Goal: Task Accomplishment & Management: Manage account settings

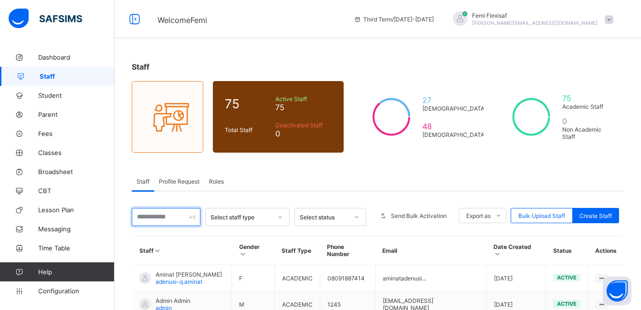
click at [153, 215] on input "text" at bounding box center [166, 217] width 69 height 18
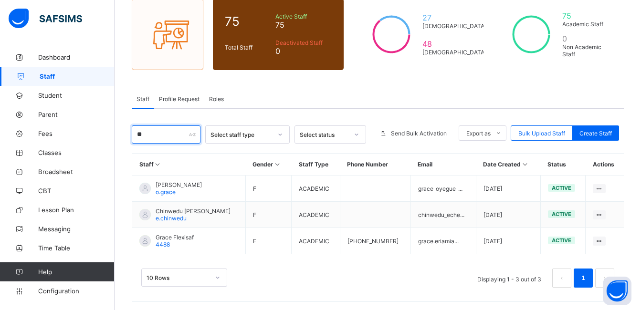
scroll to position [84, 0]
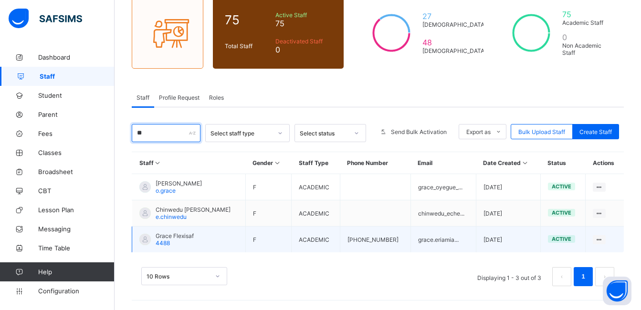
type input "**"
click at [173, 240] on div "Grace Flexisaf 4488" at bounding box center [175, 239] width 38 height 14
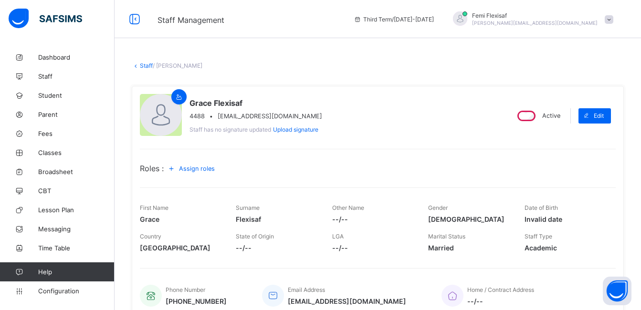
click at [198, 168] on span "Assign roles" at bounding box center [197, 168] width 36 height 7
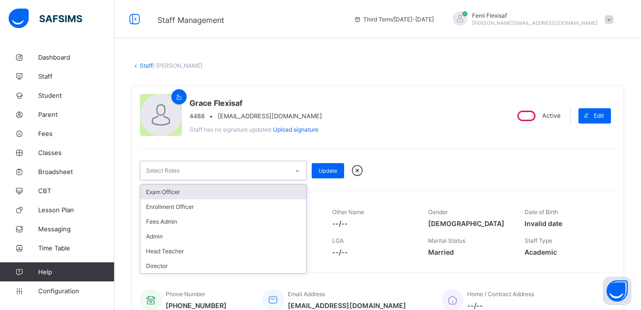
click at [246, 169] on div "Select Roles" at bounding box center [214, 170] width 148 height 19
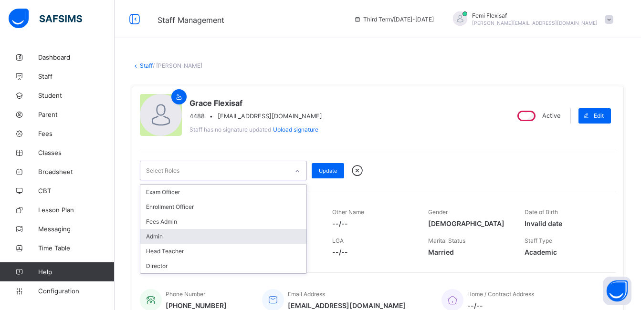
click at [166, 237] on div "Admin" at bounding box center [223, 236] width 166 height 15
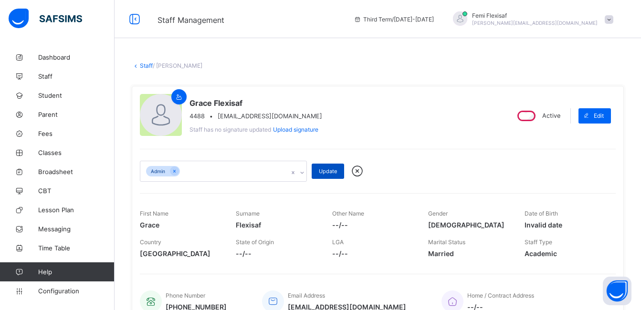
click at [327, 168] on span "Update" at bounding box center [328, 171] width 18 height 7
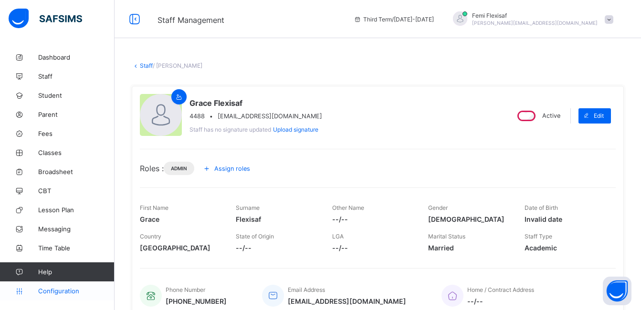
click at [57, 293] on span "Configuration" at bounding box center [76, 291] width 76 height 8
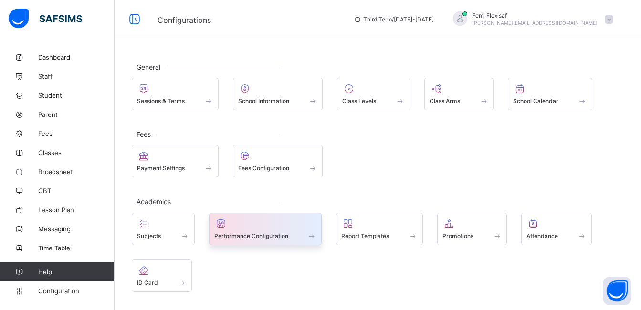
click at [260, 227] on div at bounding box center [265, 223] width 103 height 11
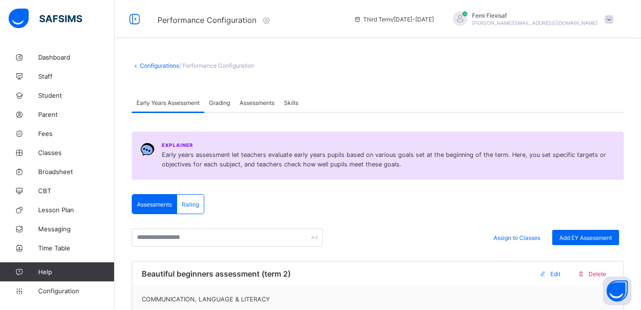
click at [295, 103] on span "Skills" at bounding box center [291, 102] width 14 height 7
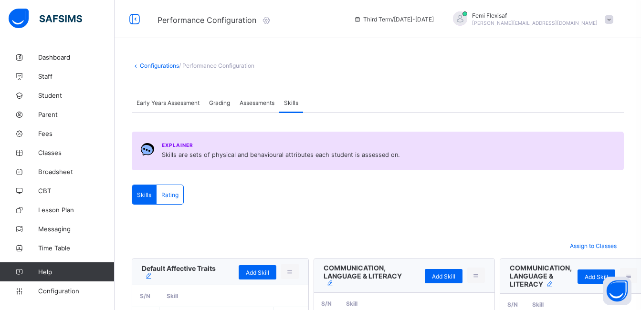
click at [531, 94] on div "Early Years Assessment Grading Assessments Skills" at bounding box center [378, 103] width 492 height 20
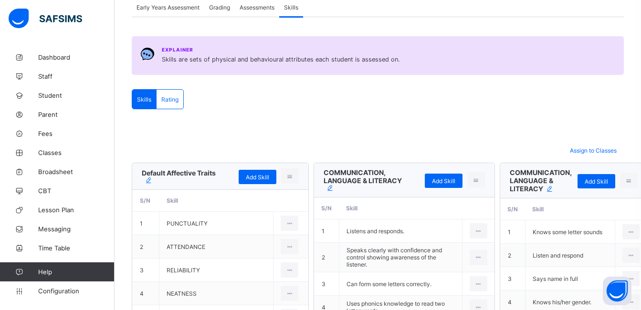
scroll to position [114, 0]
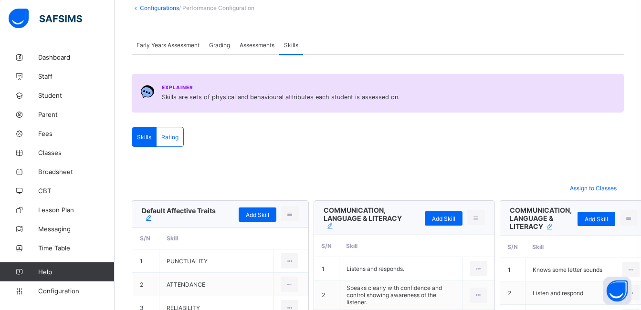
scroll to position [57, 0]
click at [175, 48] on span "Early Years Assessment" at bounding box center [167, 45] width 63 height 7
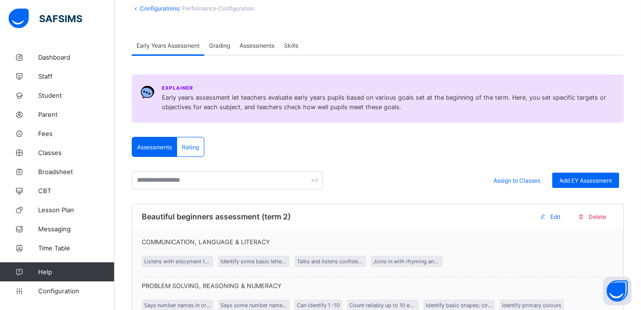
click at [293, 49] on span "Skills" at bounding box center [291, 45] width 14 height 7
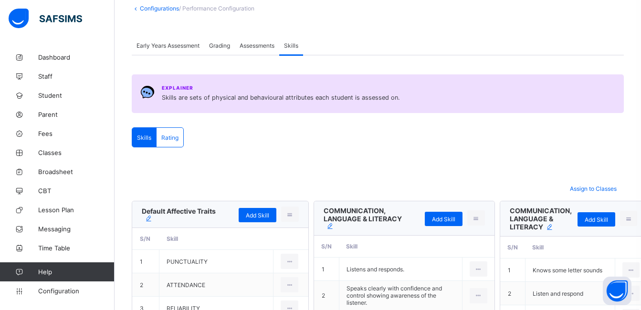
click at [494, 46] on div "Early Years Assessment Grading Assessments Skills" at bounding box center [378, 46] width 492 height 20
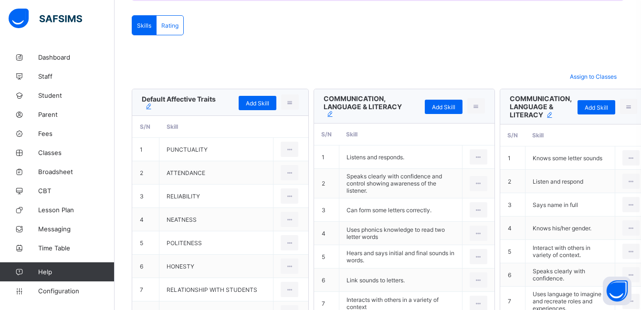
scroll to position [172, 0]
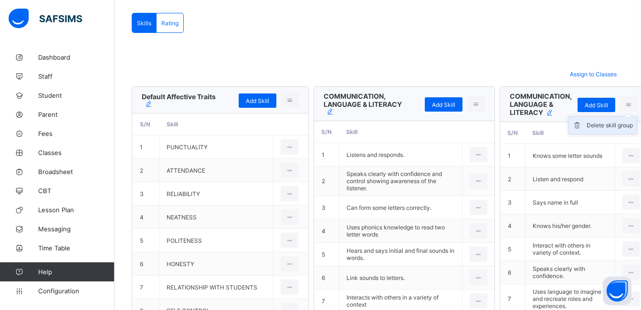
click at [586, 125] on div "Delete skill group" at bounding box center [609, 126] width 46 height 10
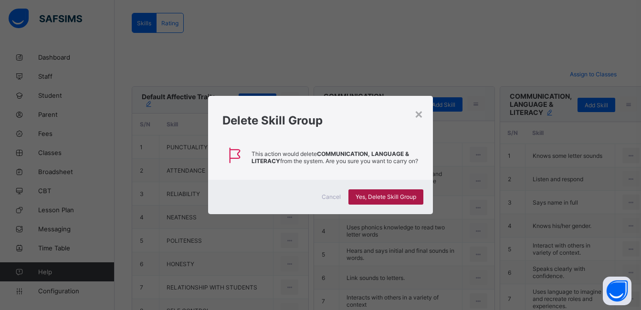
click at [374, 200] on span "Yes, Delete Skill Group" at bounding box center [385, 196] width 61 height 7
click at [420, 113] on div "×" at bounding box center [418, 113] width 9 height 16
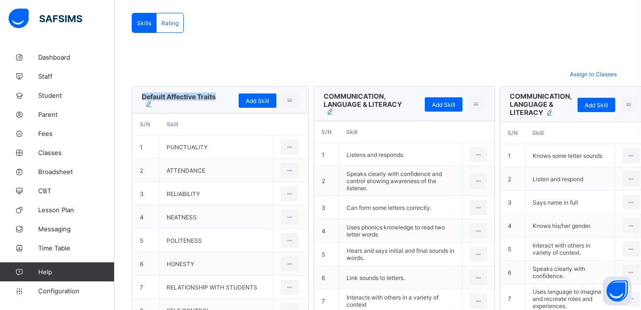
drag, startPoint x: 141, startPoint y: 94, endPoint x: 168, endPoint y: 108, distance: 30.3
click at [168, 108] on div "Default Affective Traits Add Skill Delete skill group" at bounding box center [220, 100] width 176 height 27
copy span "Default Affective Traits"
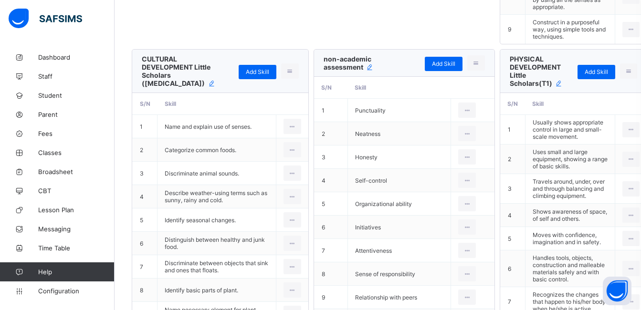
scroll to position [2824, 0]
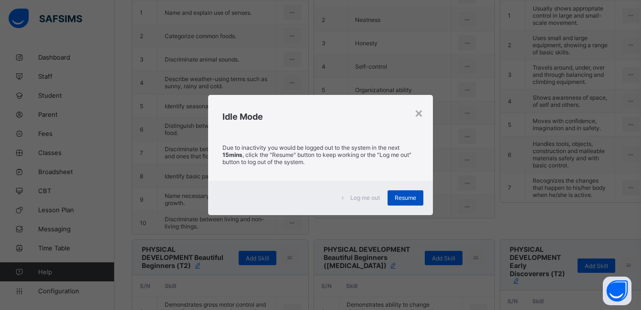
click at [403, 201] on span "Resume" at bounding box center [405, 197] width 21 height 7
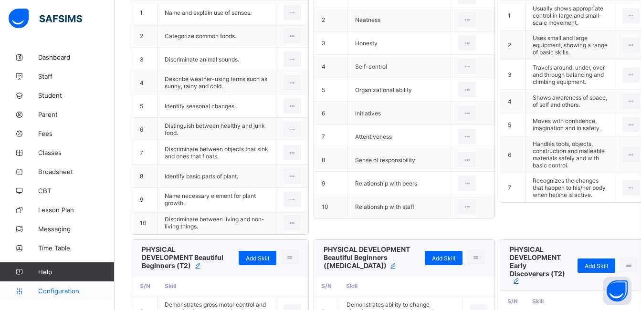
click at [61, 295] on link "Configuration" at bounding box center [57, 290] width 114 height 19
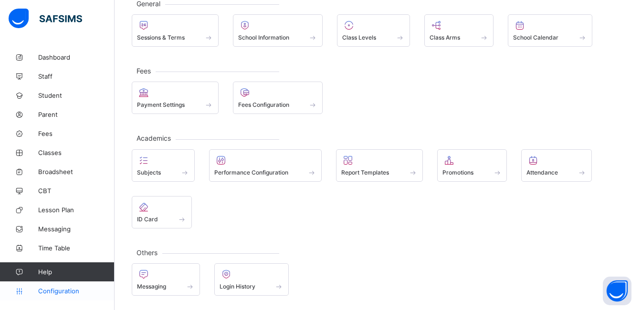
scroll to position [63, 0]
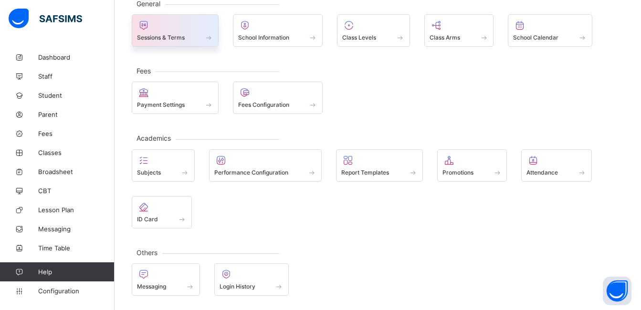
click at [161, 30] on div at bounding box center [175, 25] width 76 height 11
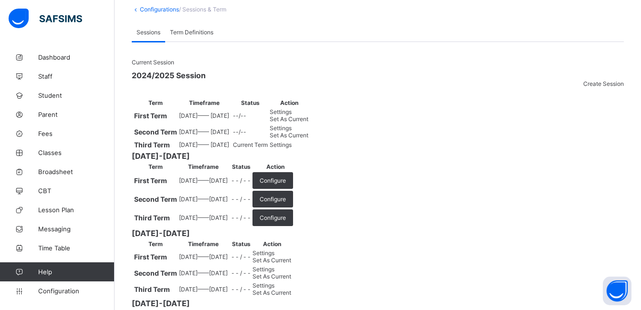
scroll to position [57, 0]
click at [291, 147] on span "Settings" at bounding box center [281, 143] width 22 height 7
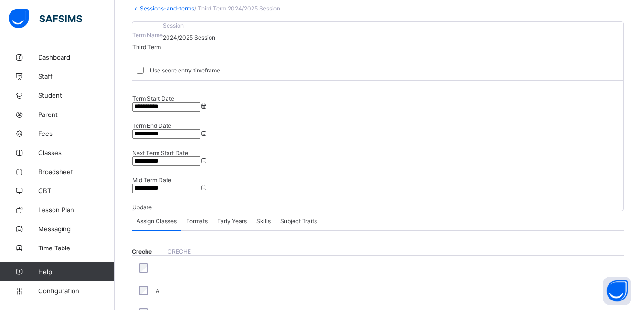
click at [268, 218] on span "Skills" at bounding box center [263, 221] width 14 height 7
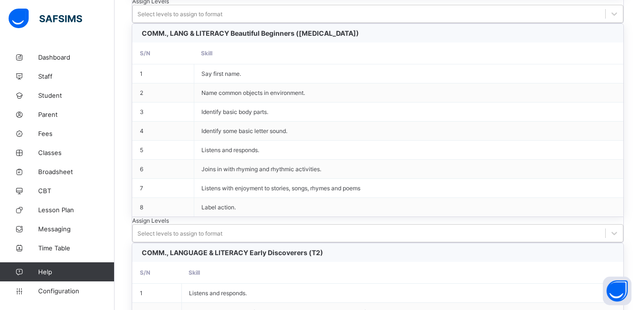
scroll to position [13309, 0]
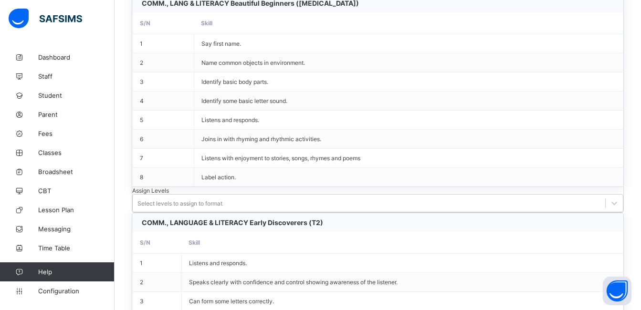
copy span "Default Psychomotor"
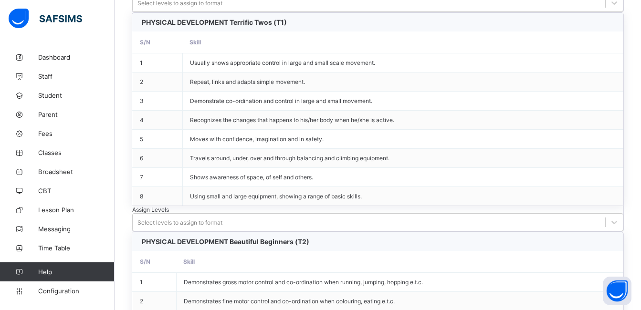
scroll to position [4645, 0]
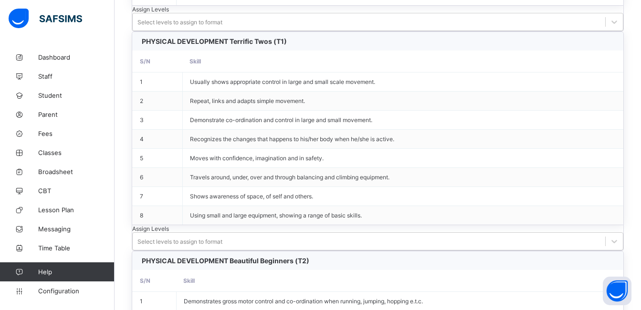
copy span "Default Psychomotor"
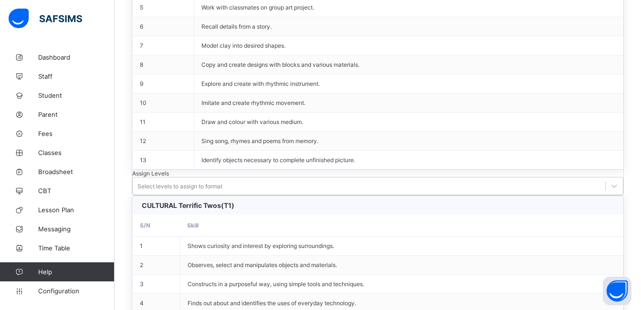
scroll to position [2107, 0]
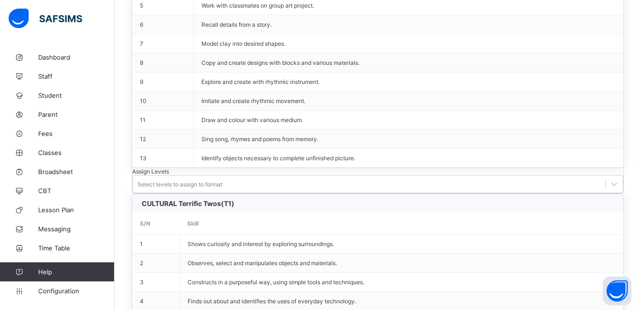
drag, startPoint x: 270, startPoint y: 74, endPoint x: 314, endPoint y: 80, distance: 44.3
copy span "non-academic assessment"
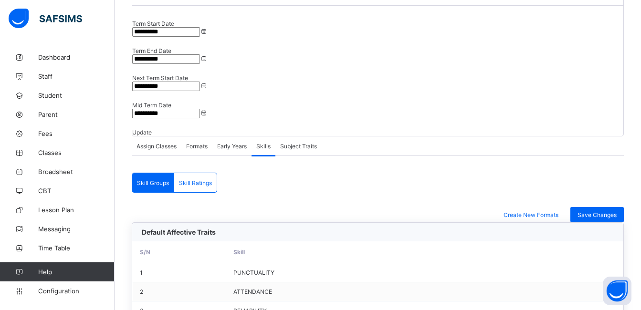
scroll to position [0, 0]
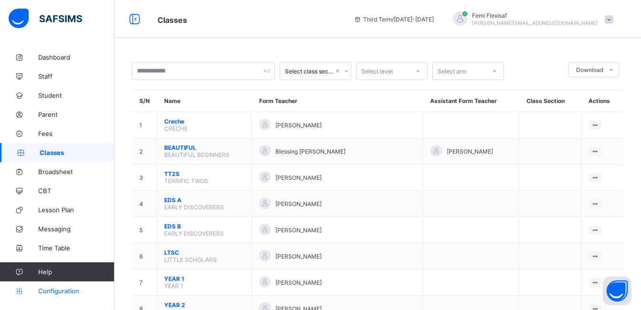
click at [69, 292] on span "Configuration" at bounding box center [76, 291] width 76 height 8
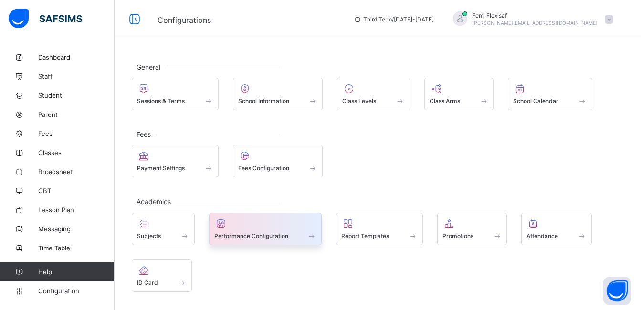
click at [254, 229] on span at bounding box center [265, 230] width 103 height 2
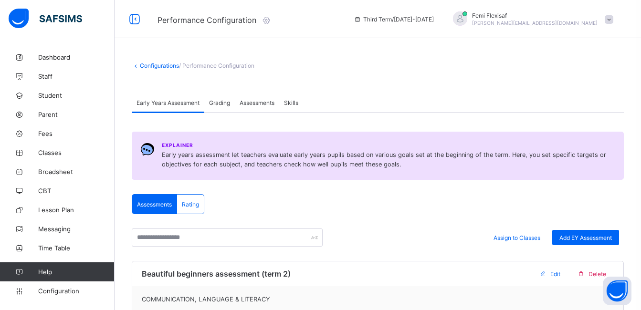
click at [291, 104] on span "Skills" at bounding box center [291, 102] width 14 height 7
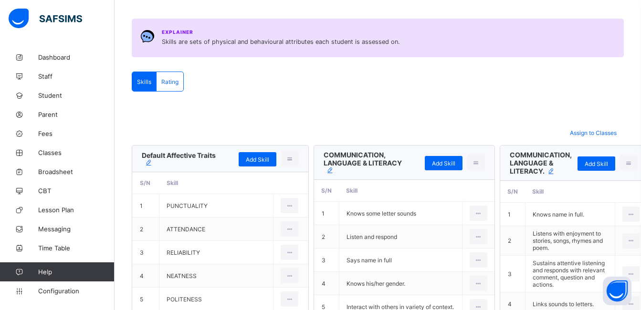
scroll to position [114, 0]
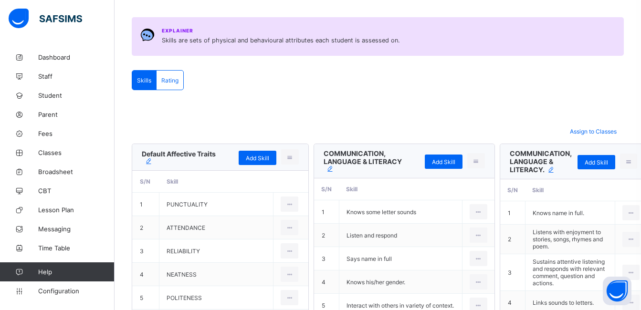
click at [167, 83] on span "Rating" at bounding box center [169, 80] width 17 height 7
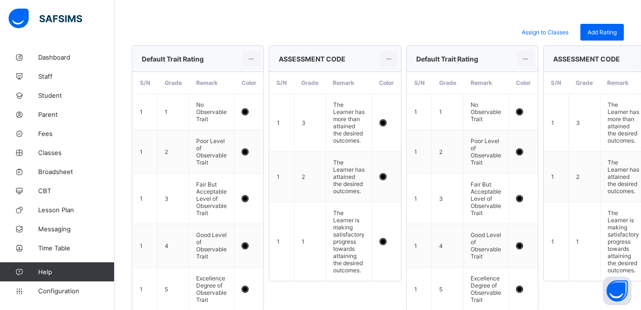
scroll to position [172, 0]
